Goal: Download file/media

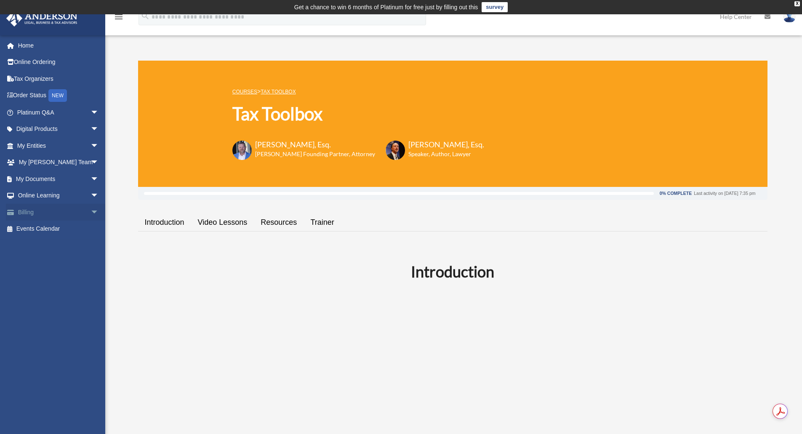
click at [90, 211] on span "arrow_drop_down" at bounding box center [98, 212] width 17 height 17
click at [80, 181] on link "My Documents arrow_drop_down" at bounding box center [59, 178] width 106 height 17
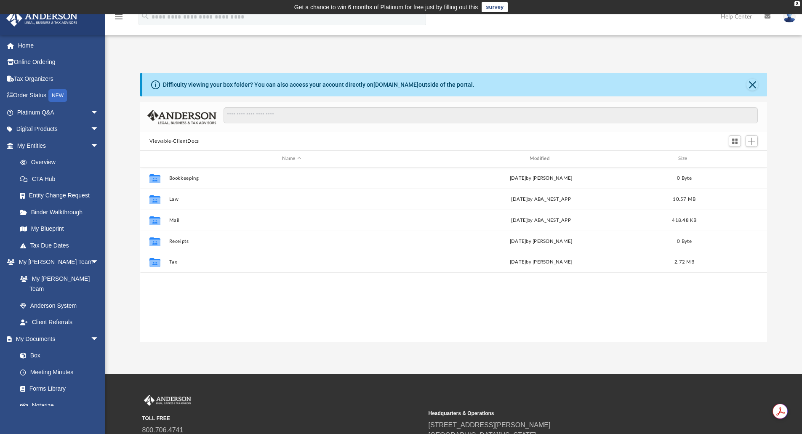
scroll to position [185, 620]
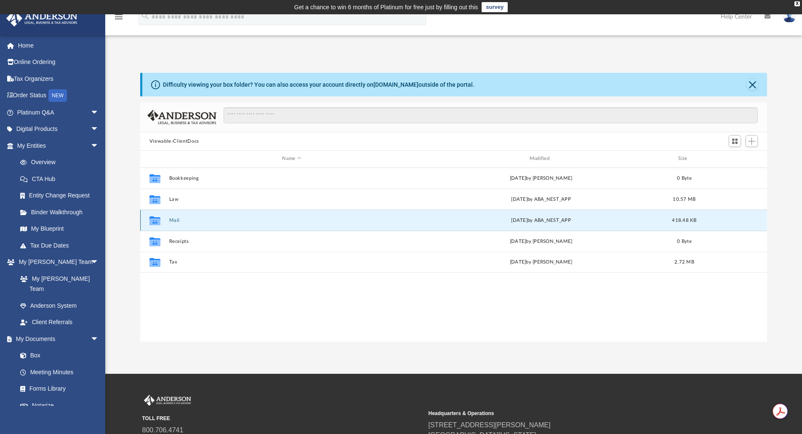
click at [171, 218] on button "Mail" at bounding box center [291, 220] width 245 height 5
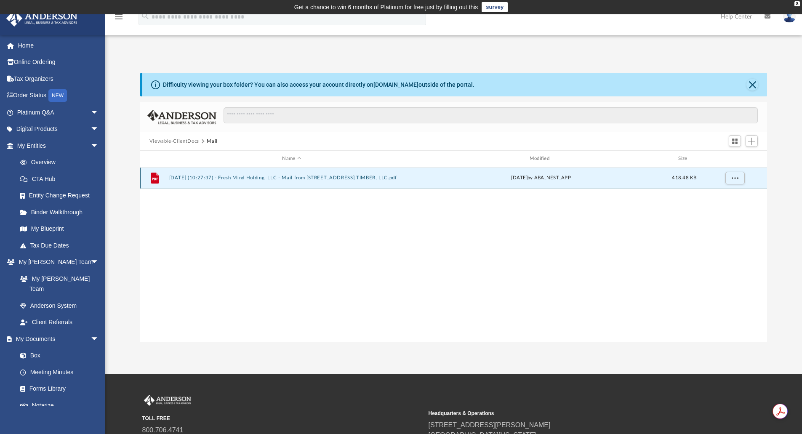
click at [247, 179] on button "2025.05.20 (10:27:37) - Fresh Mind Holding, LLC - Mail from 2311 NJ SAYREVILLE …" at bounding box center [291, 177] width 245 height 5
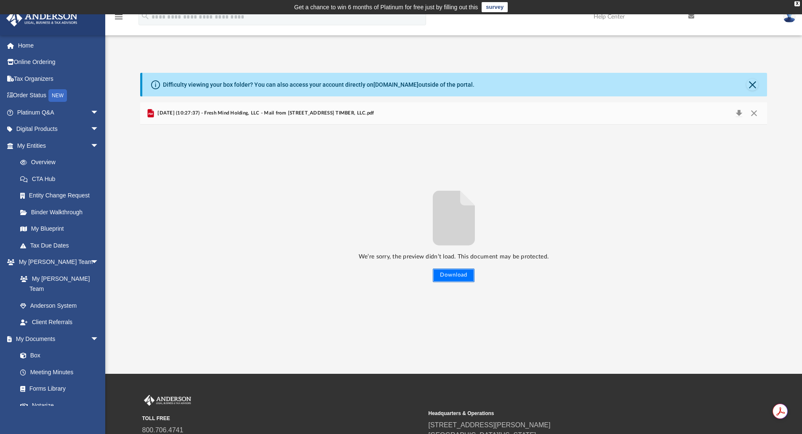
click at [455, 274] on button "Download" at bounding box center [454, 274] width 42 height 13
